Goal: Find specific page/section: Find specific page/section

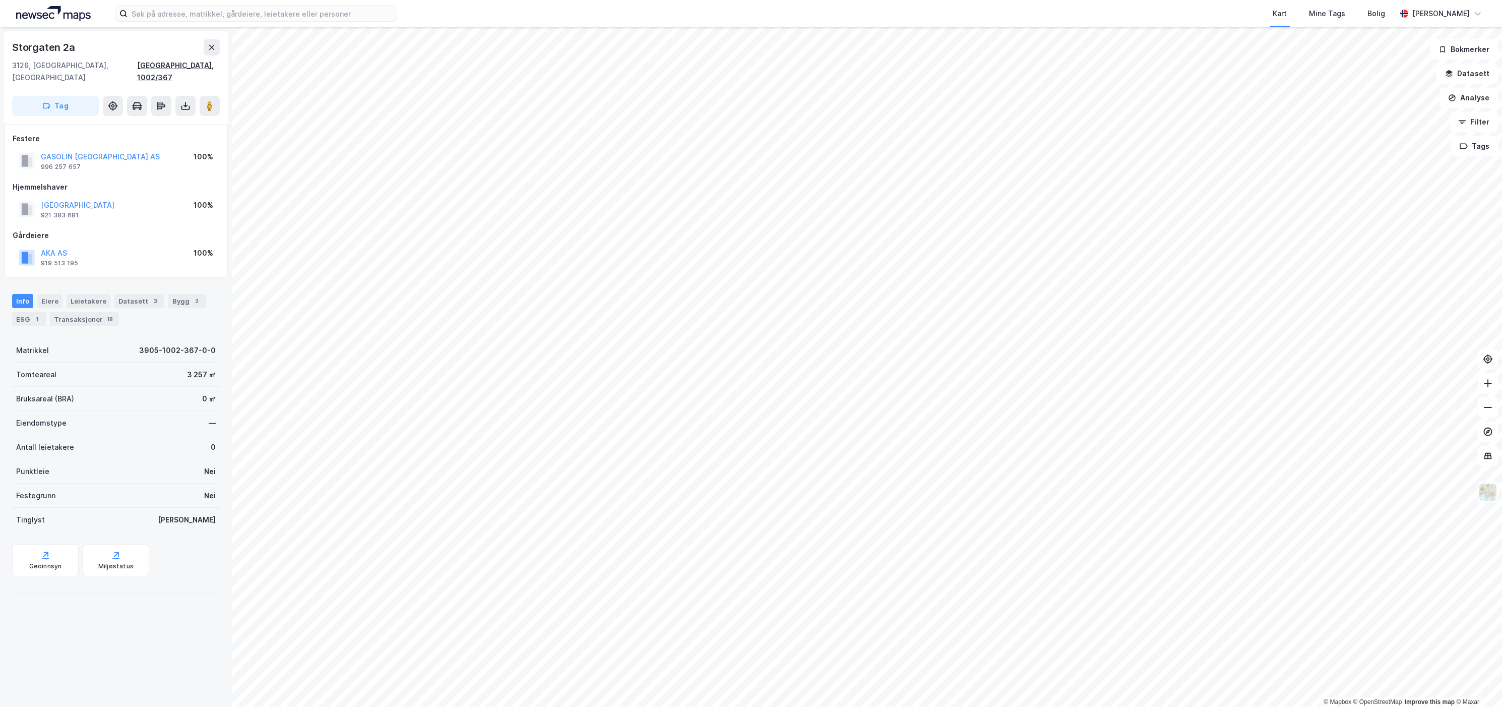
click at [200, 62] on div "[GEOGRAPHIC_DATA], 1002/367" at bounding box center [178, 71] width 83 height 24
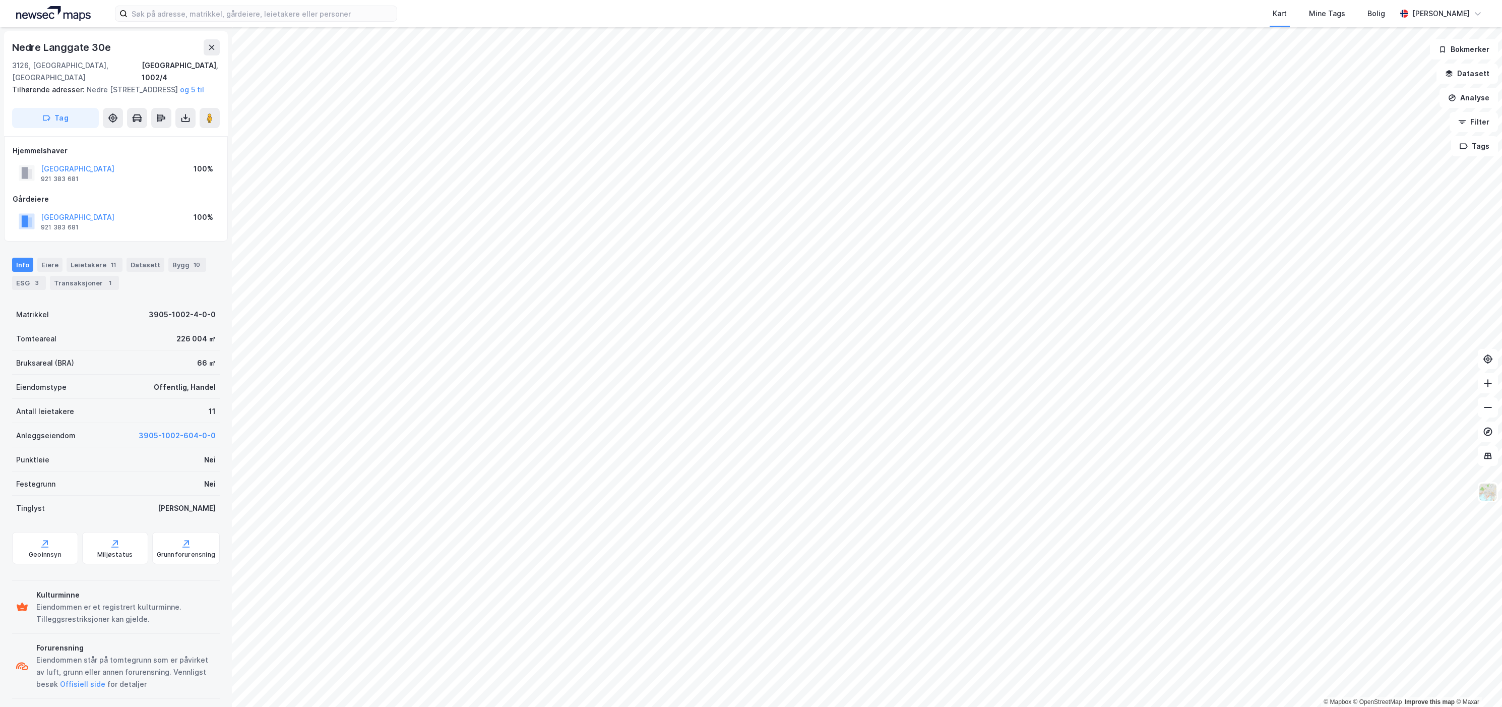
click at [259, 4] on div "Kart Mine Tags Bolig [PERSON_NAME]" at bounding box center [751, 13] width 1502 height 27
click at [256, 18] on input at bounding box center [262, 13] width 269 height 15
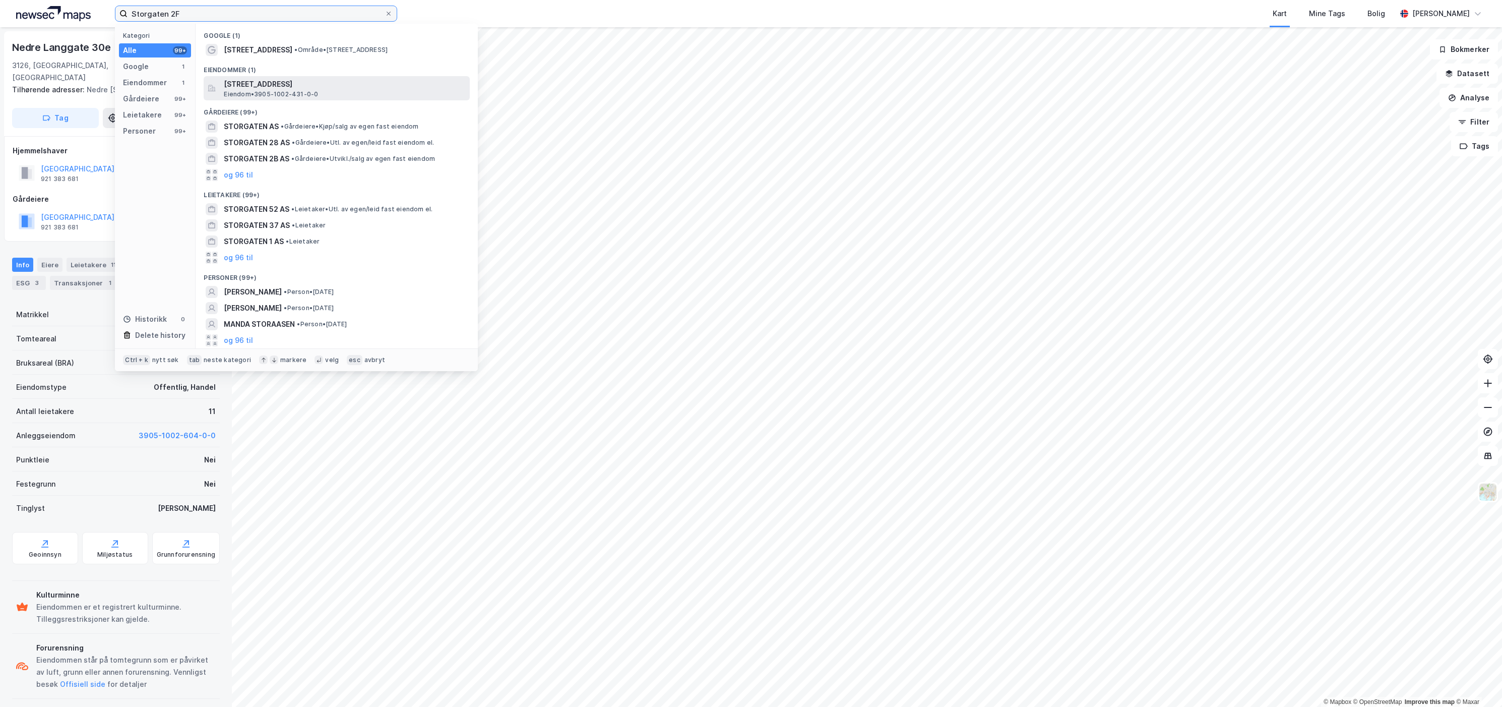
type input "Storgaten 2F"
click at [276, 78] on span "[STREET_ADDRESS]" at bounding box center [345, 84] width 242 height 12
